Goal: Information Seeking & Learning: Learn about a topic

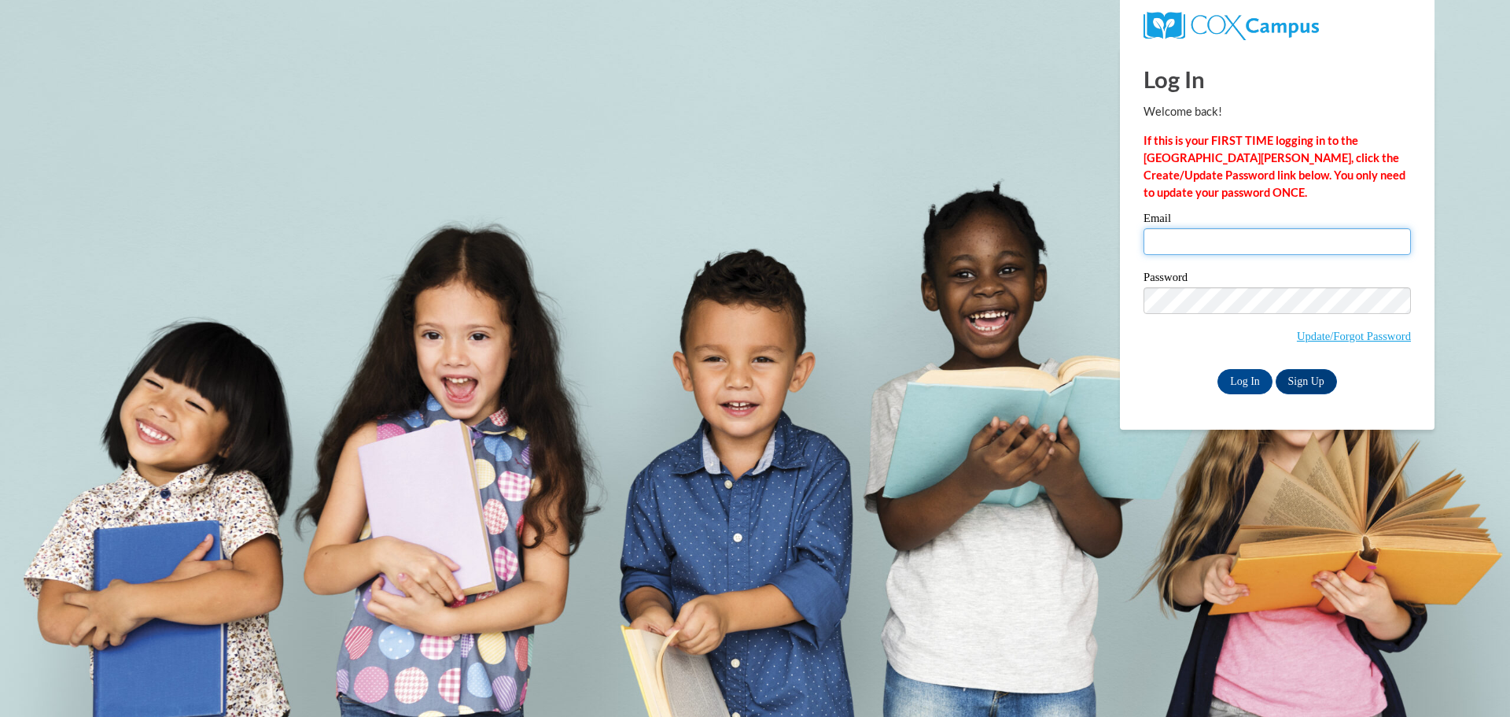
click at [1183, 248] on input "Email" at bounding box center [1277, 241] width 267 height 27
type input "nissga15@uwgb.edu"
click at [1218, 369] on input "Log In" at bounding box center [1245, 381] width 55 height 25
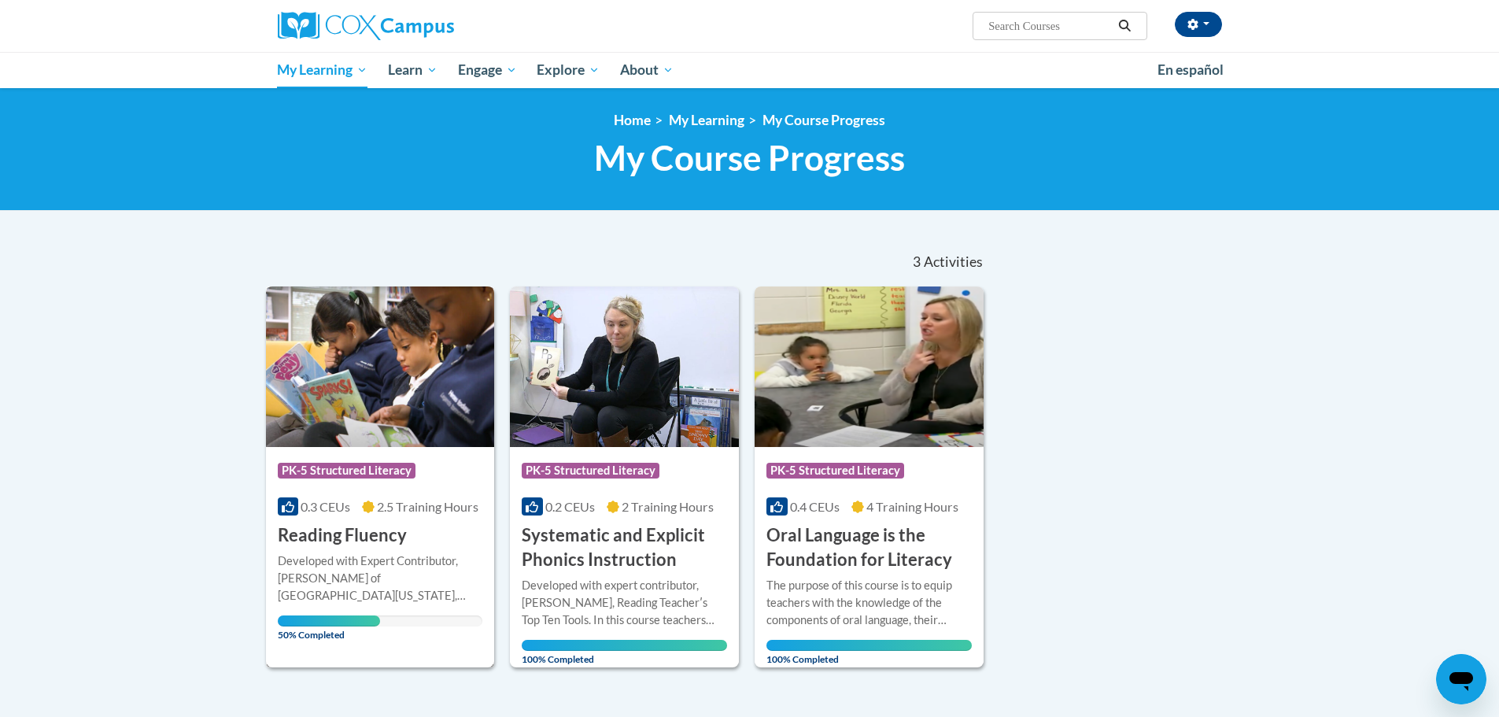
click at [374, 357] on img at bounding box center [380, 366] width 229 height 160
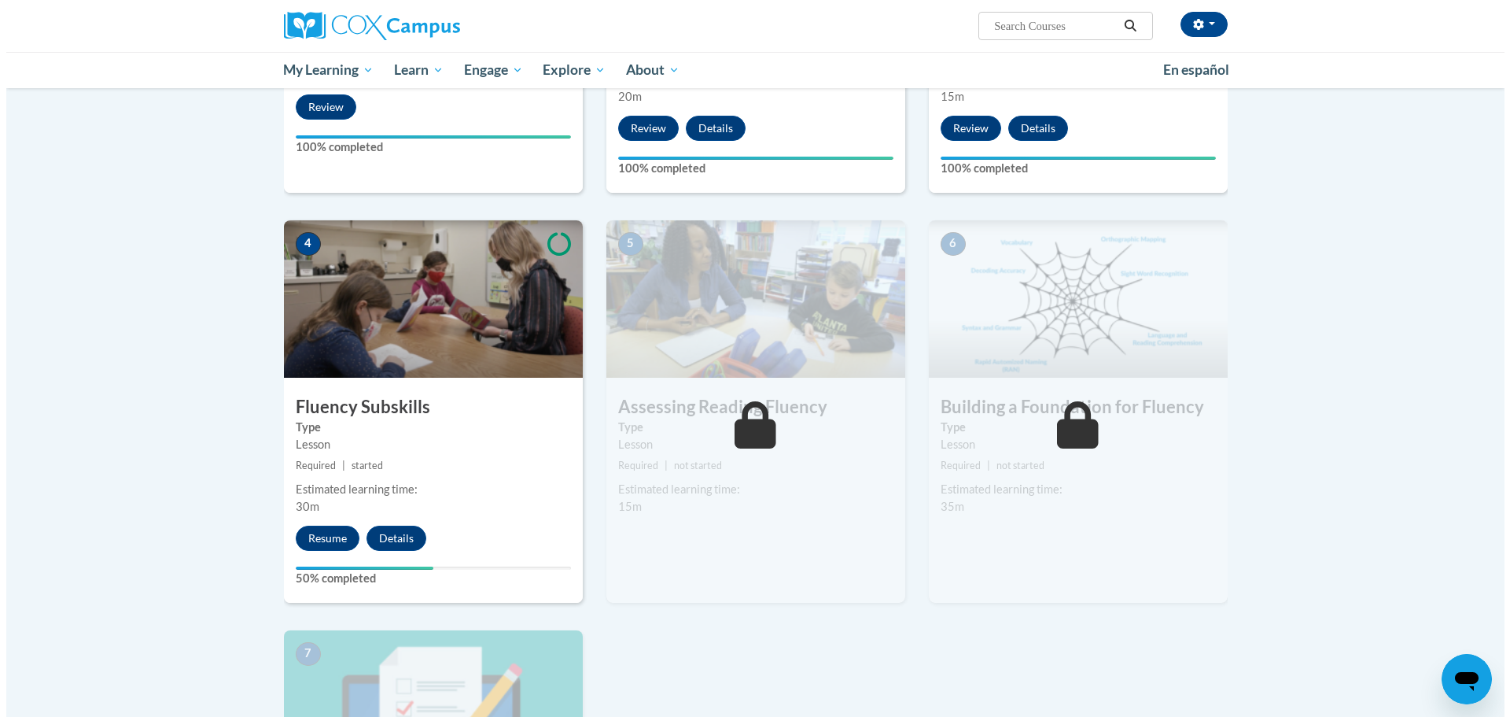
scroll to position [787, 0]
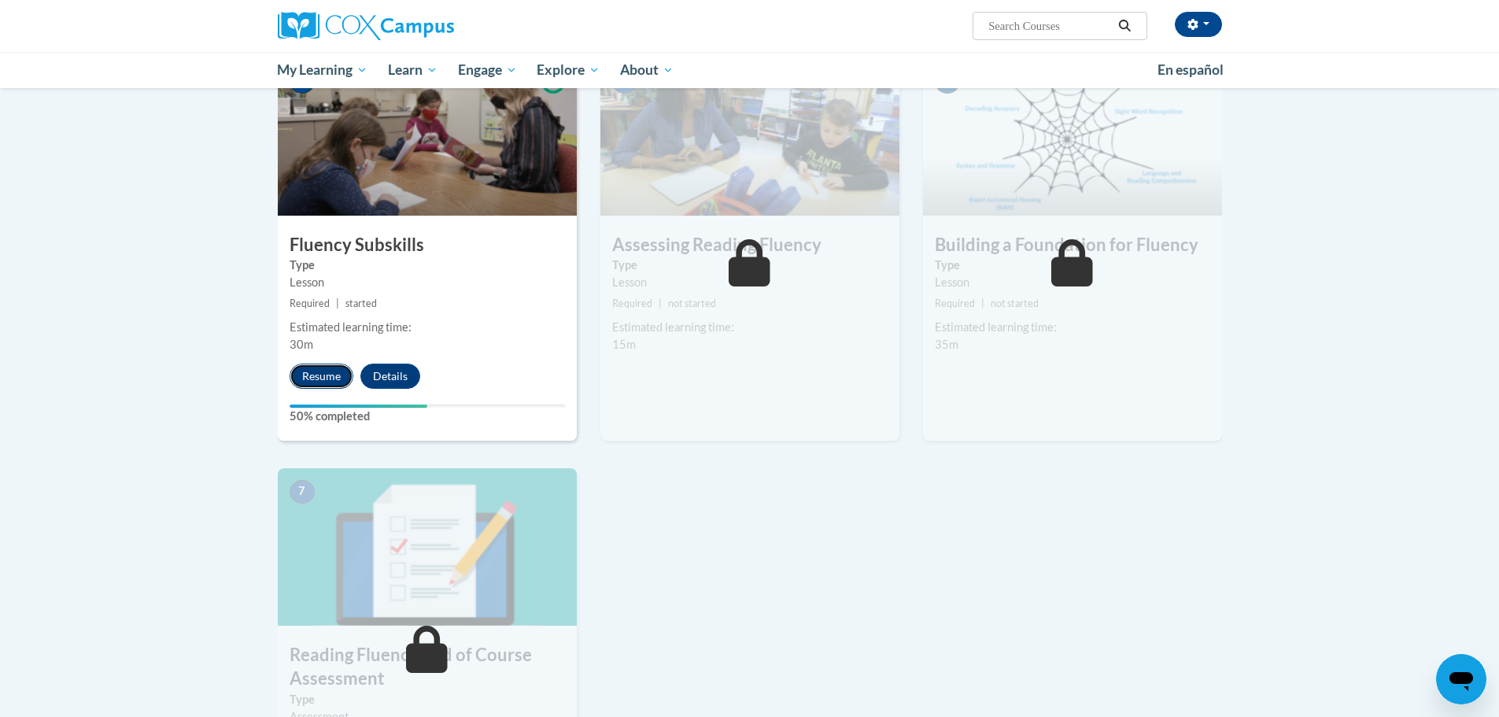
click at [304, 363] on button "Resume" at bounding box center [321, 375] width 64 height 25
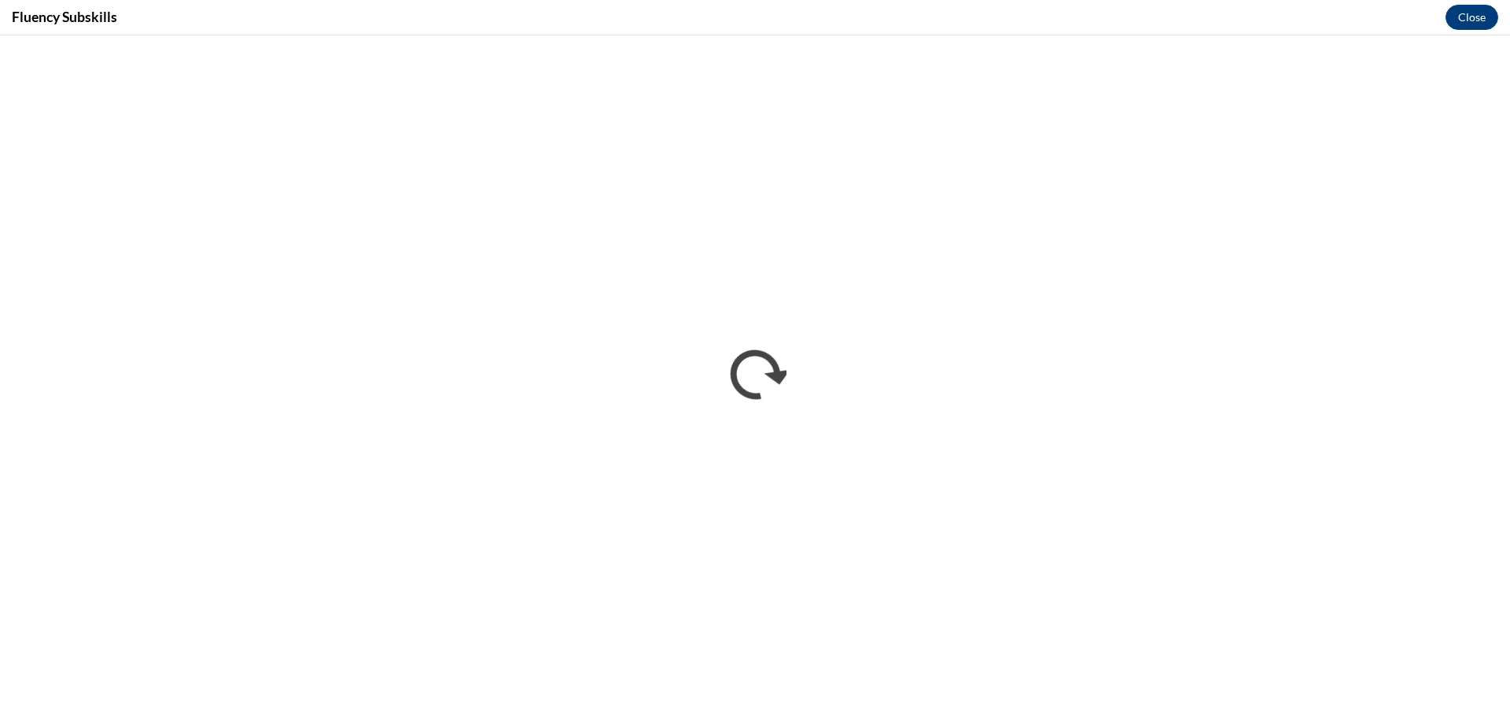
scroll to position [0, 0]
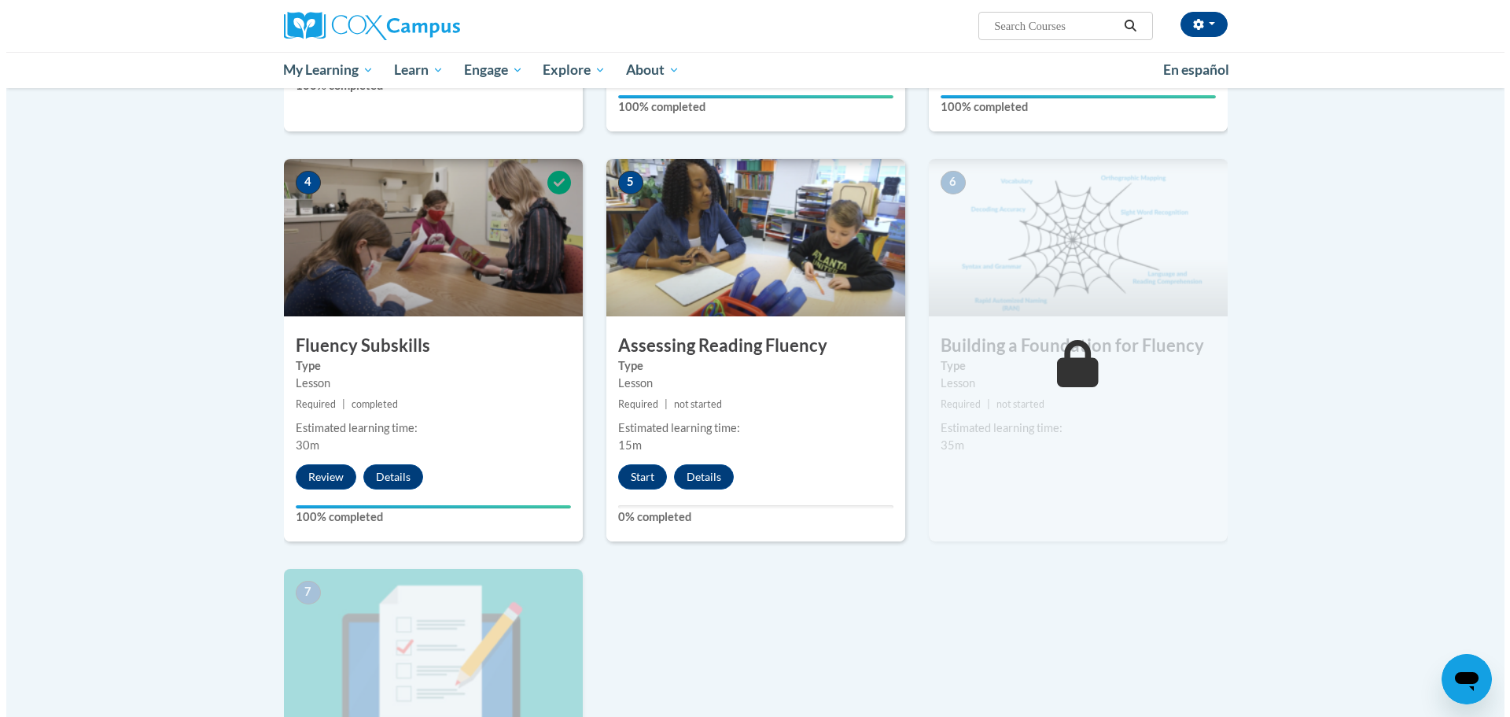
scroll to position [787, 0]
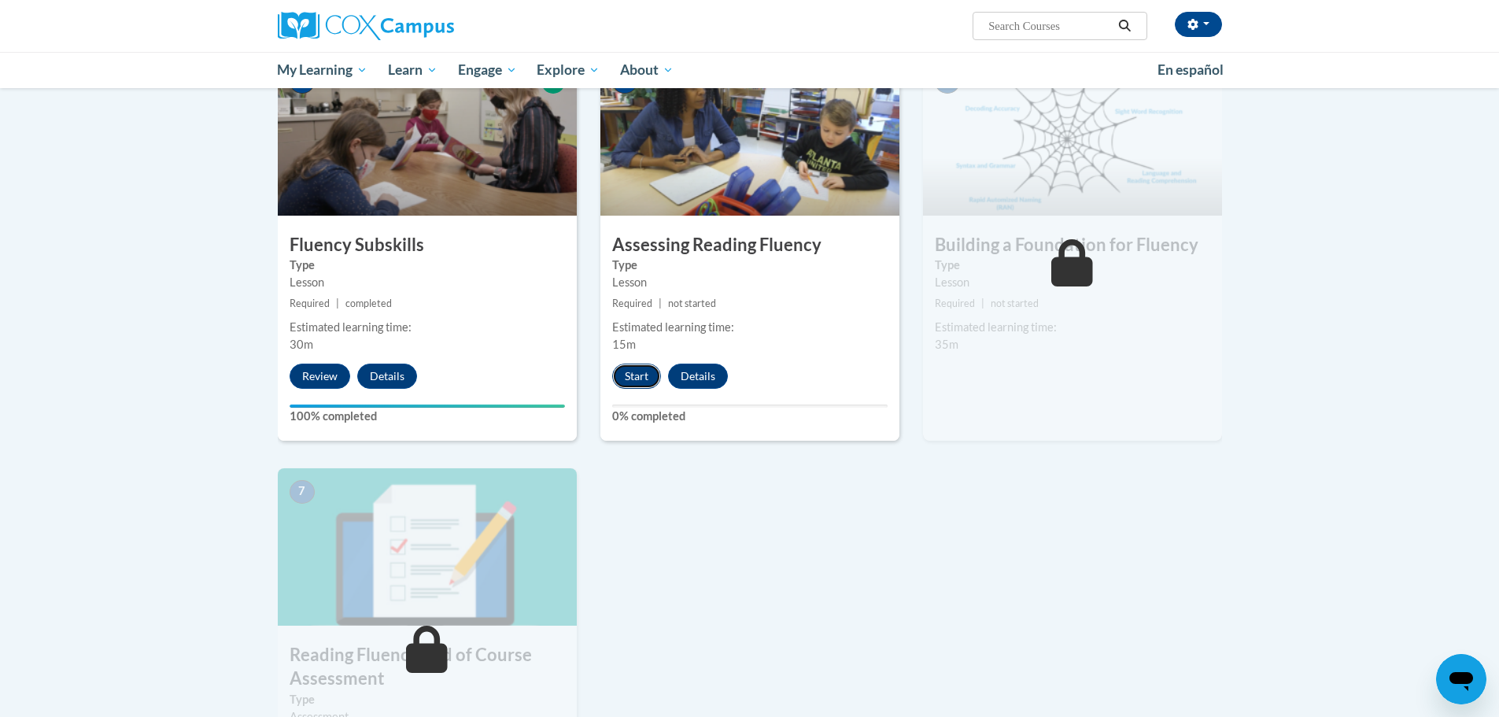
click at [647, 382] on button "Start" at bounding box center [636, 375] width 49 height 25
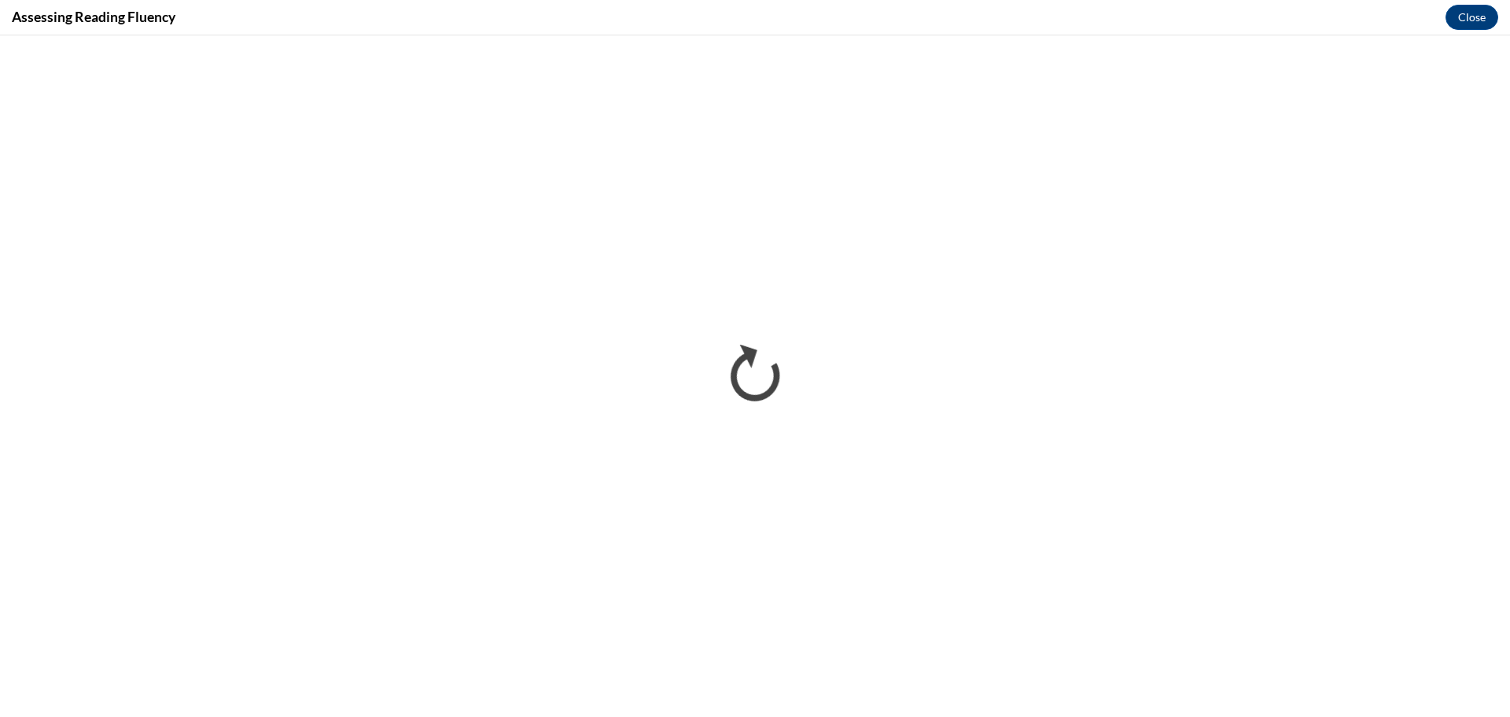
scroll to position [0, 0]
